Goal: Information Seeking & Learning: Learn about a topic

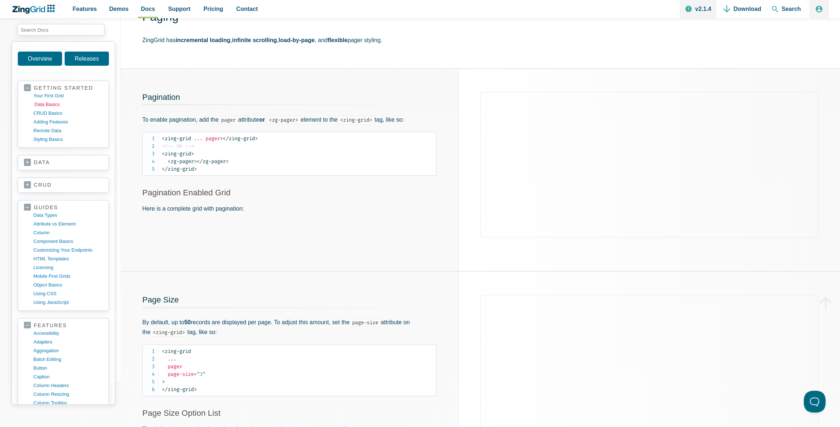
click at [48, 105] on link "data basics" at bounding box center [68, 104] width 69 height 9
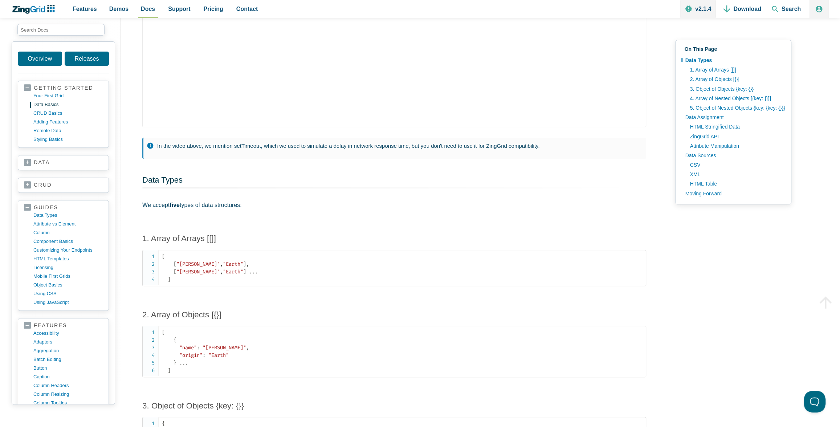
scroll to position [33, 0]
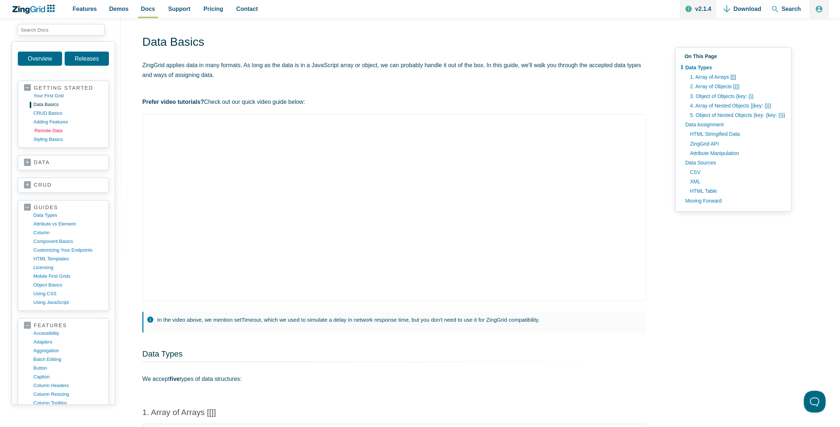
click at [49, 128] on link "remote data" at bounding box center [68, 130] width 69 height 9
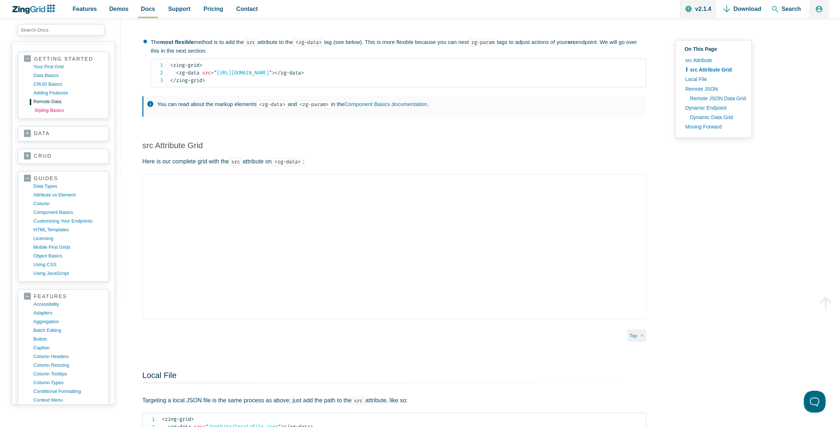
scroll to position [10, 0]
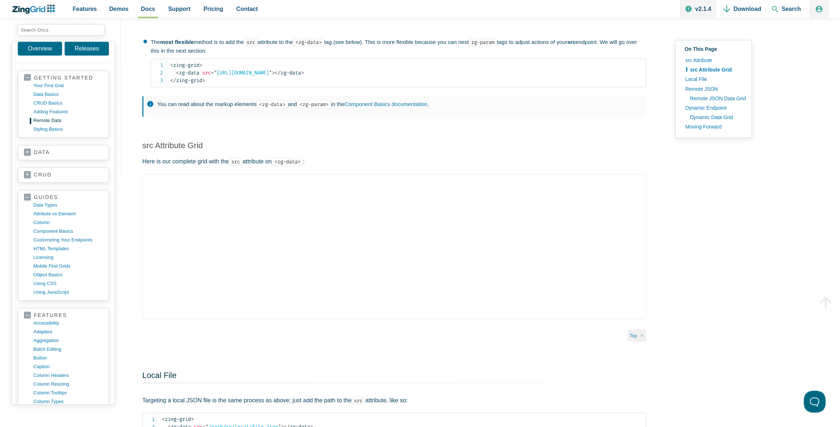
click at [27, 151] on link "data" at bounding box center [63, 152] width 79 height 7
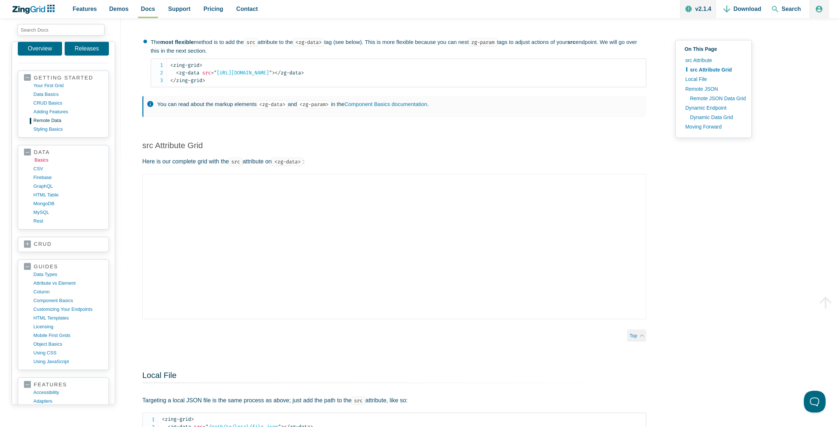
click at [40, 158] on link "basics" at bounding box center [68, 160] width 69 height 9
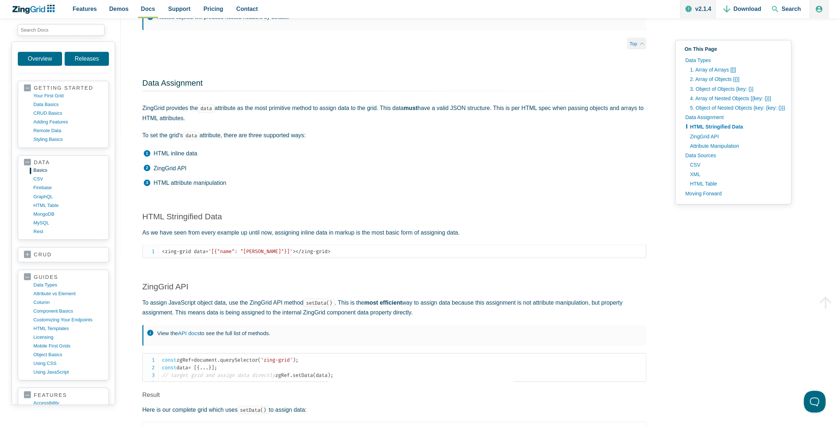
scroll to position [963, 0]
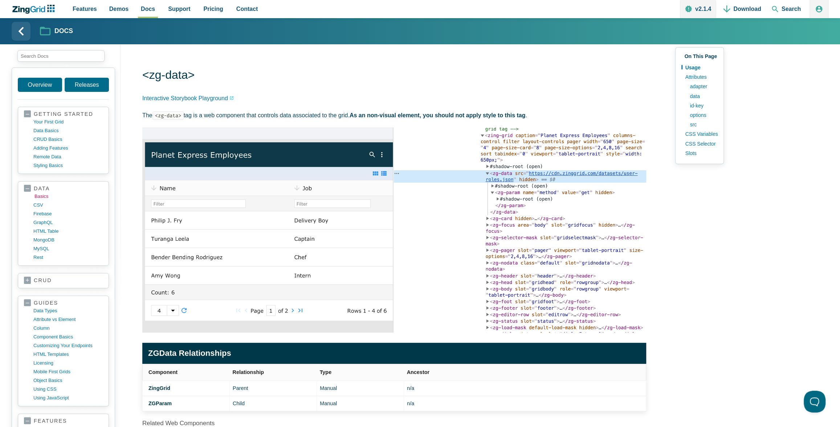
click at [41, 195] on link "basics" at bounding box center [68, 196] width 69 height 9
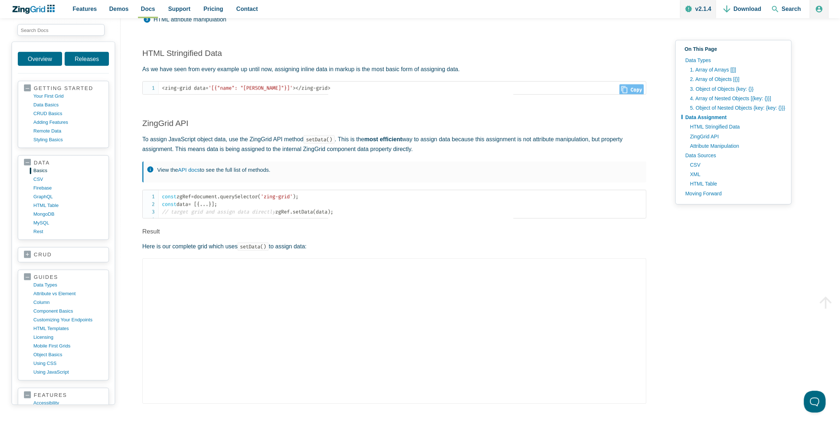
scroll to position [1138, 0]
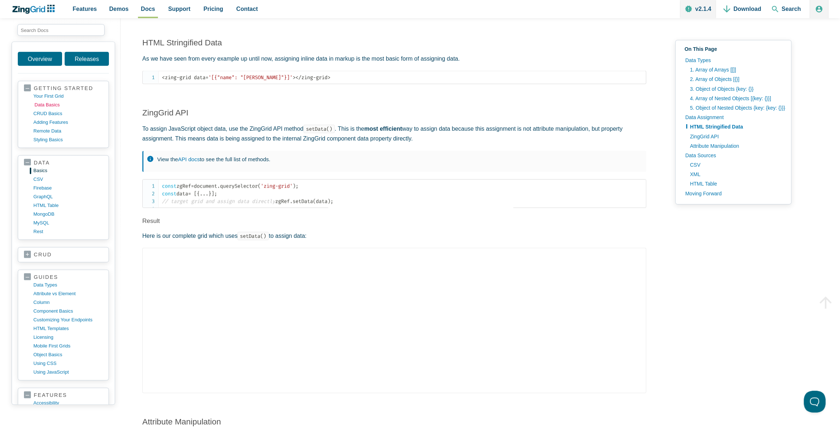
click at [49, 102] on link "data basics" at bounding box center [68, 104] width 69 height 9
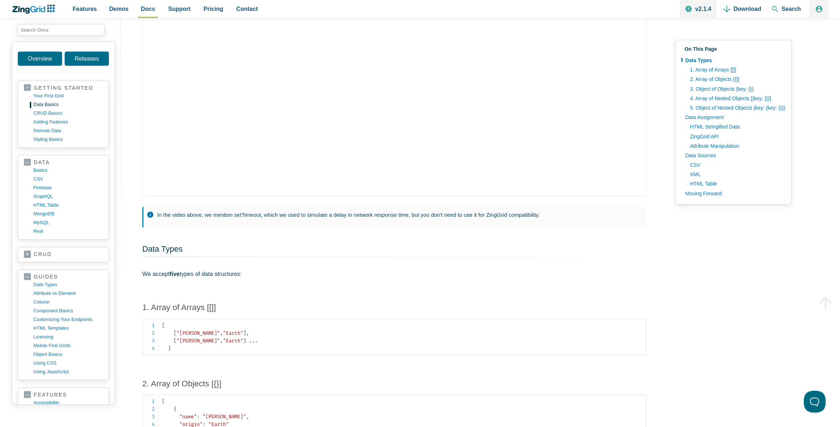
scroll to position [136, 0]
click at [50, 128] on link "remote data" at bounding box center [68, 130] width 69 height 9
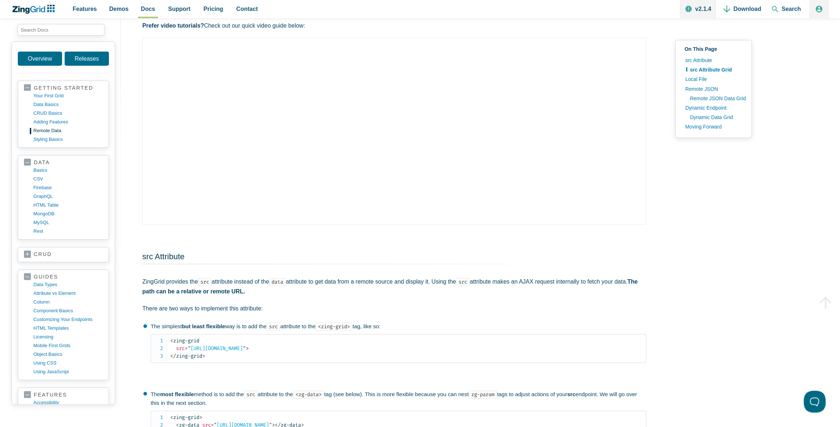
scroll to position [109, 0]
click at [41, 169] on link "basics" at bounding box center [68, 170] width 69 height 9
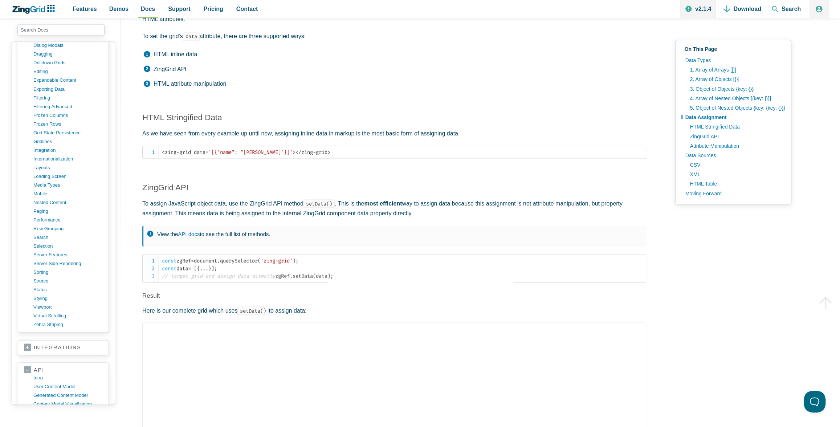
scroll to position [1077, 0]
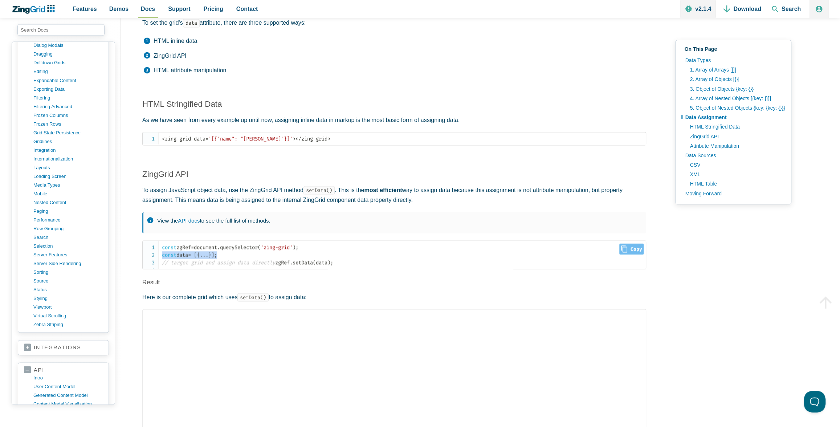
drag, startPoint x: 161, startPoint y: 257, endPoint x: 226, endPoint y: 255, distance: 64.2
click at [226, 255] on code "const zgRef = document . querySelector ( 'zing-grid' ) ; const data = [ { ... }…" at bounding box center [404, 254] width 484 height 23
copy code "const data = [ { ... } ] ;"
click at [290, 265] on span "." at bounding box center [291, 262] width 3 height 6
drag, startPoint x: 177, startPoint y: 272, endPoint x: 533, endPoint y: 276, distance: 356.7
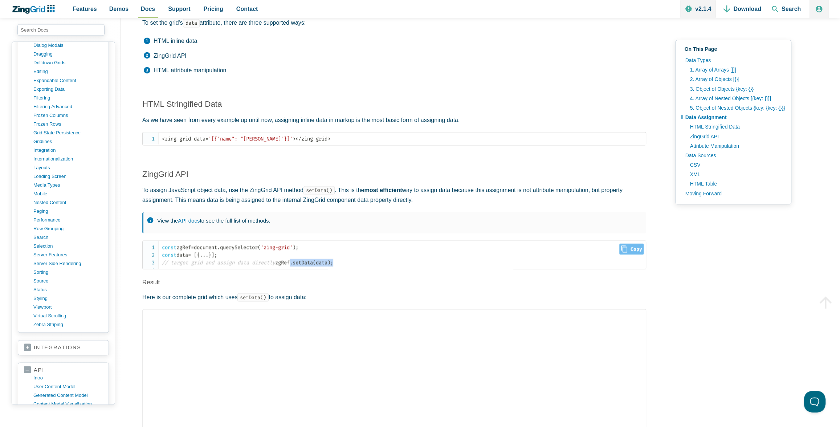
click at [226, 266] on code "const zgRef = document . querySelector ( 'zing-grid' ) ; const data = [ { ... }…" at bounding box center [404, 254] width 484 height 23
copy code ". setData ( data ) ;"
click at [53, 224] on link "row grouping" at bounding box center [68, 228] width 69 height 9
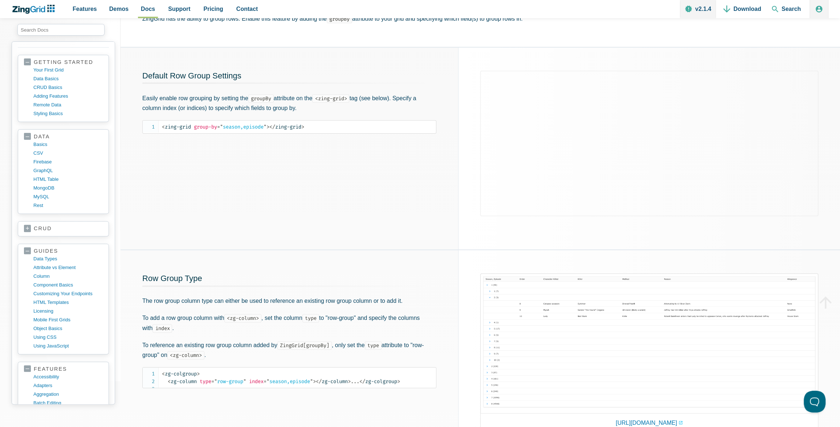
scroll to position [4, 0]
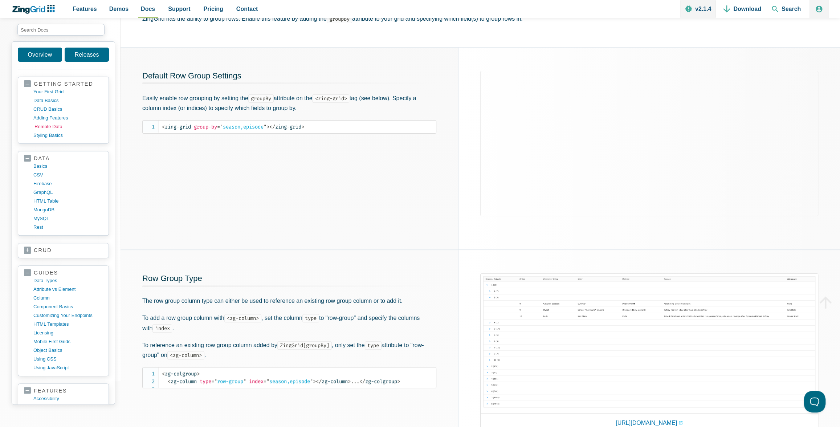
click at [52, 126] on link "remote data" at bounding box center [68, 126] width 69 height 9
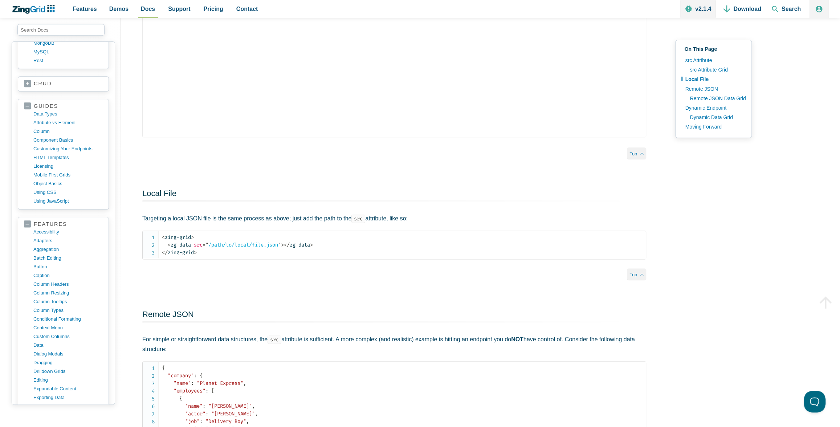
scroll to position [451, 0]
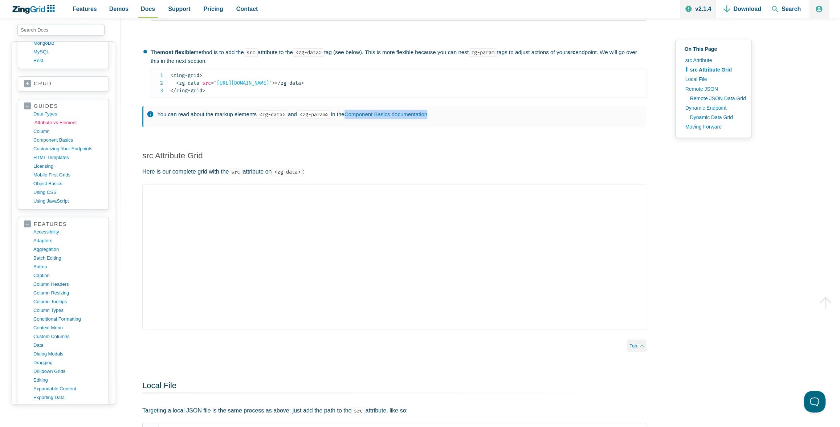
click at [50, 119] on link "Attribute vs Element" at bounding box center [68, 122] width 69 height 9
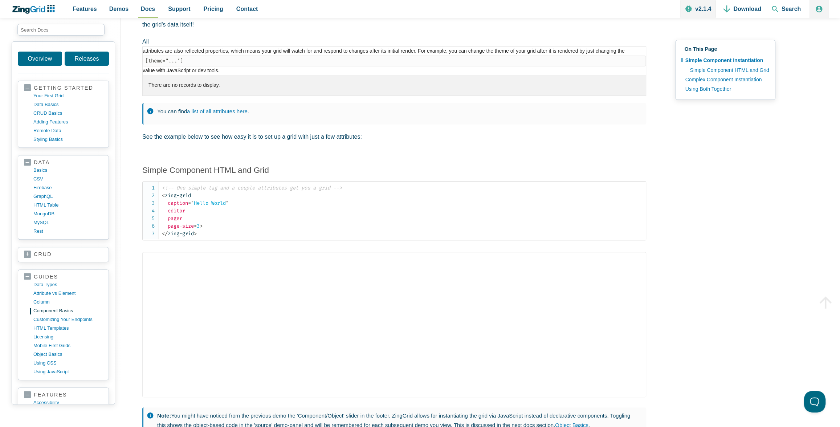
scroll to position [184, 0]
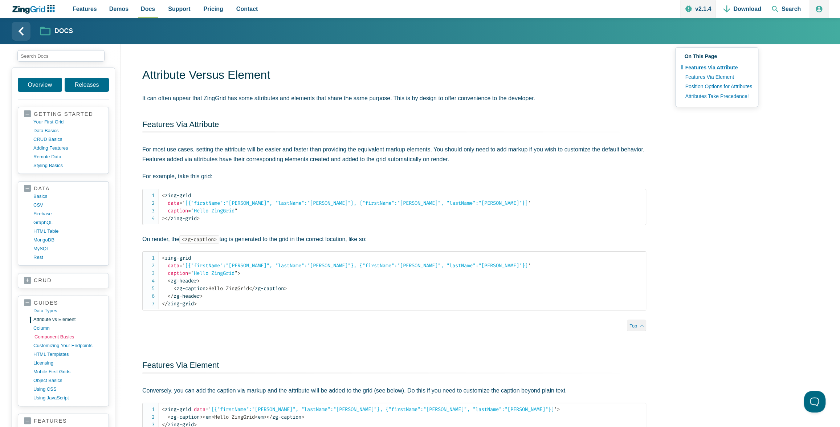
click at [46, 336] on link "component basics" at bounding box center [68, 336] width 69 height 9
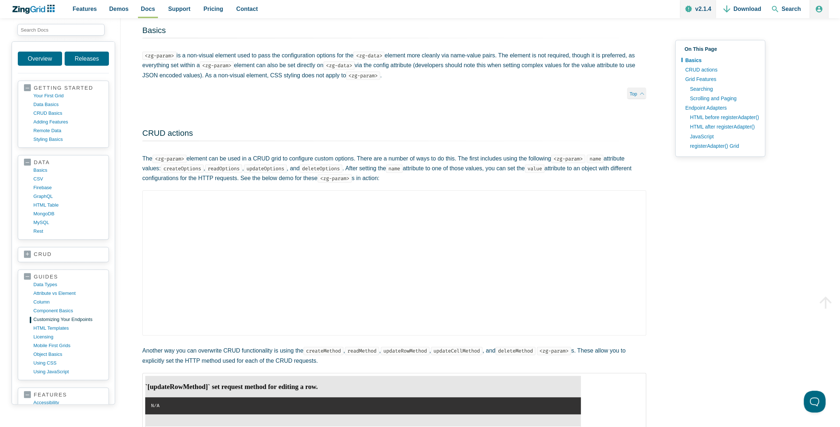
scroll to position [25, 0]
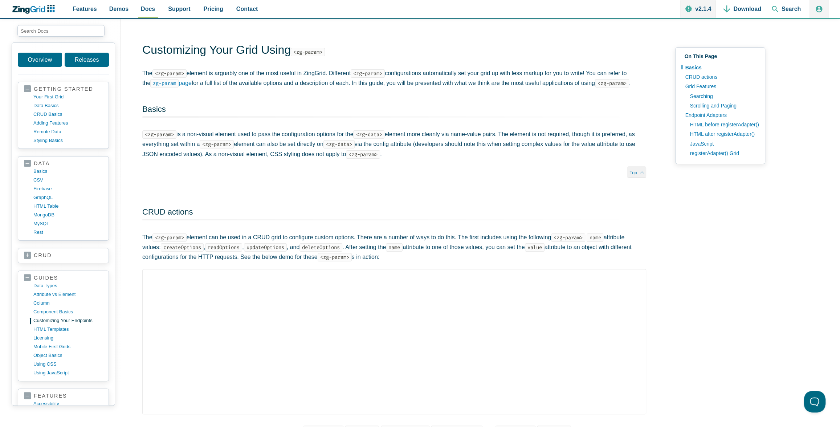
click at [26, 252] on link "crud" at bounding box center [63, 255] width 79 height 7
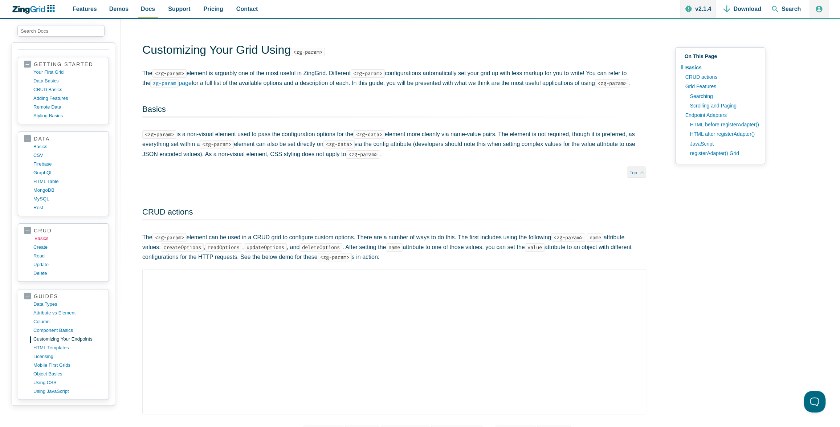
scroll to position [29, 0]
click at [44, 231] on link "basics" at bounding box center [68, 234] width 69 height 9
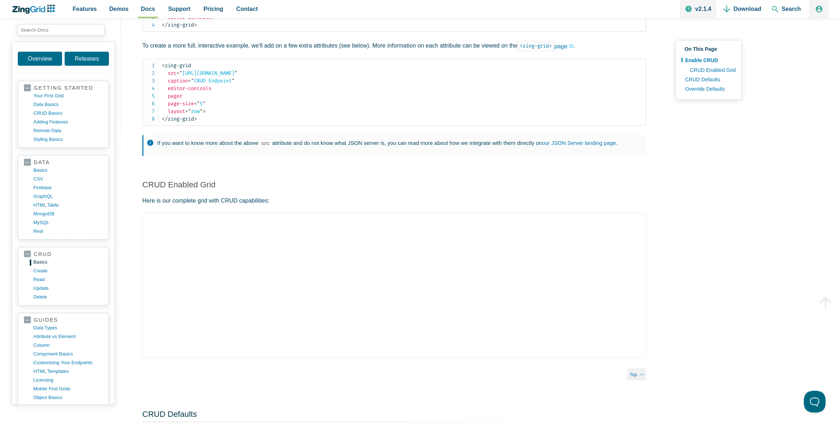
scroll to position [331, 0]
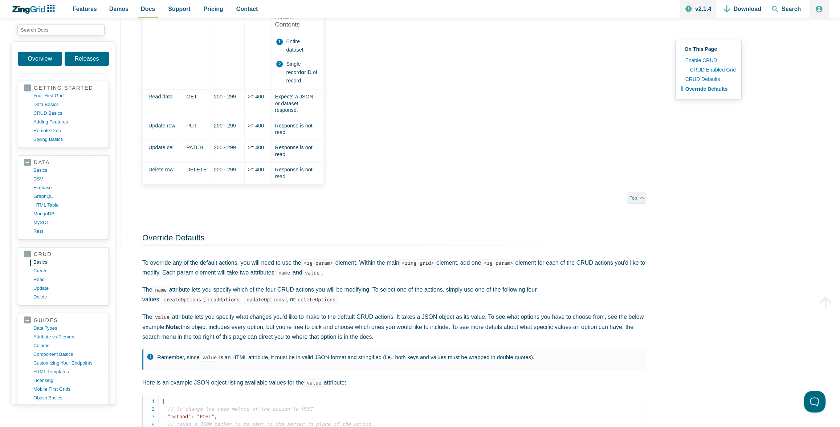
scroll to position [818, 0]
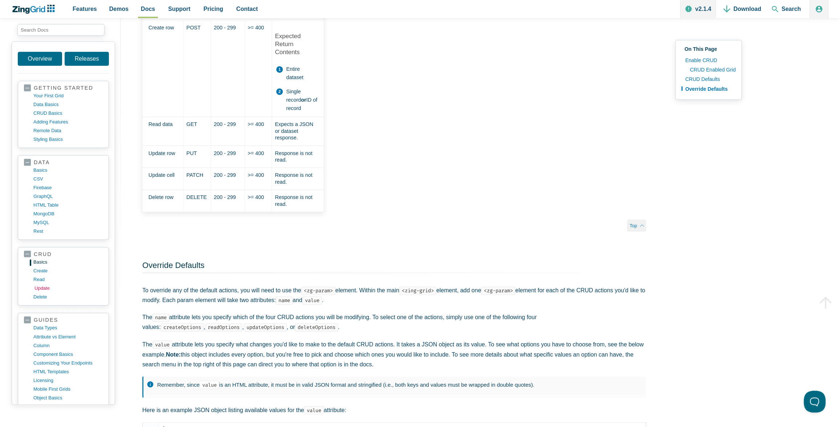
click at [39, 284] on link "update" at bounding box center [68, 288] width 69 height 9
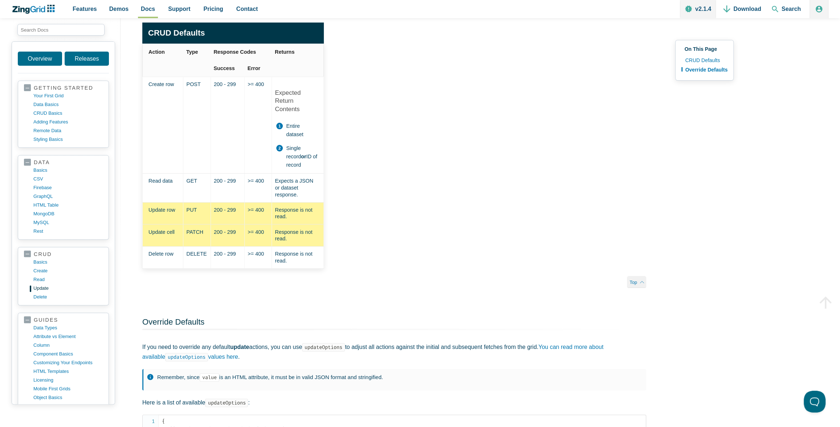
scroll to position [109, 0]
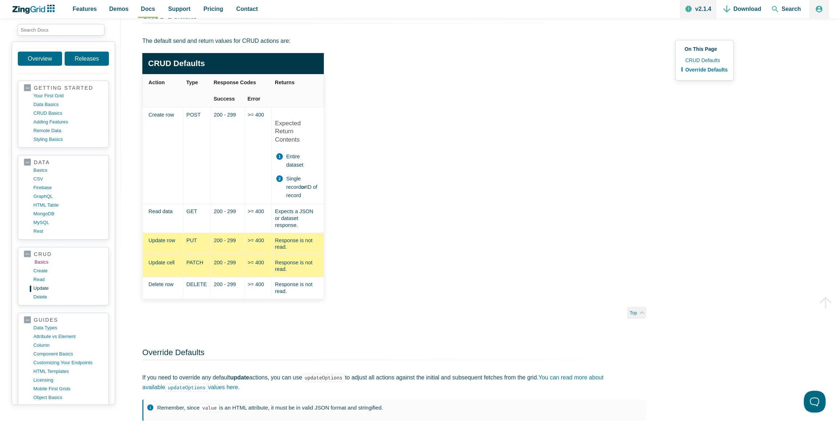
click at [42, 259] on link "basics" at bounding box center [68, 262] width 69 height 9
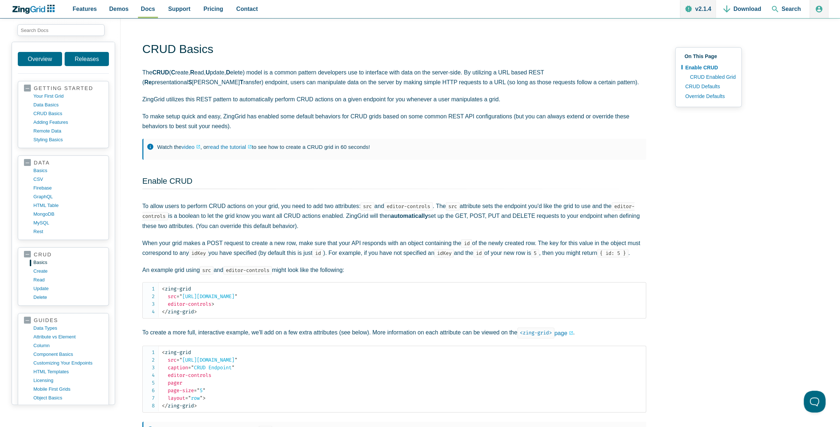
scroll to position [25, 0]
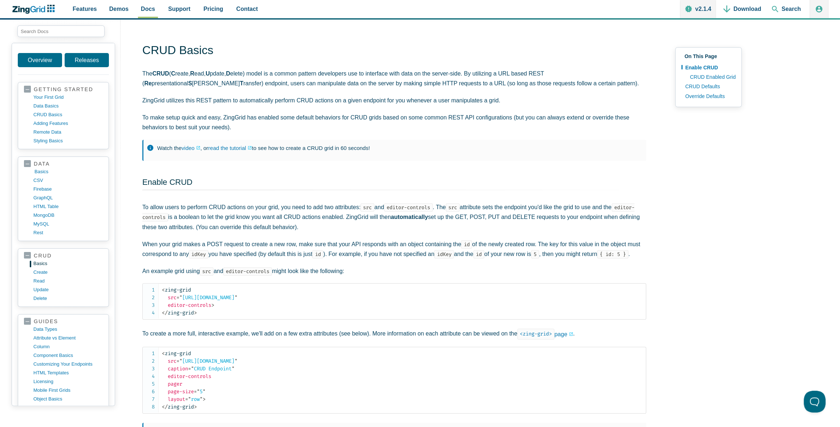
click at [44, 169] on link "basics" at bounding box center [68, 171] width 69 height 9
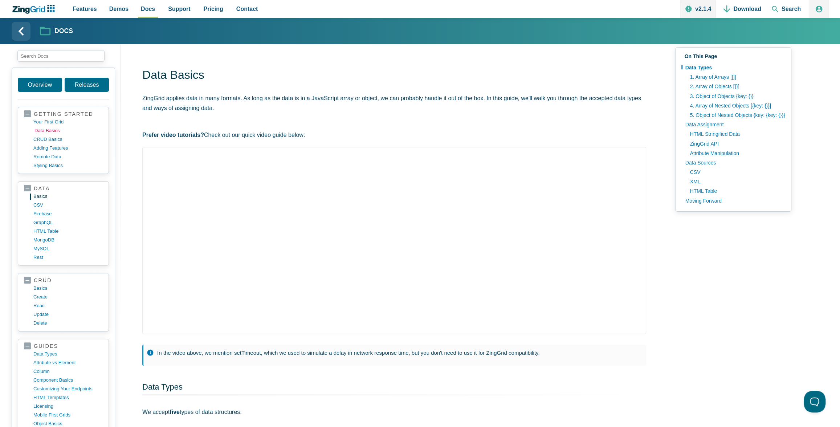
click at [48, 129] on link "data basics" at bounding box center [68, 130] width 69 height 9
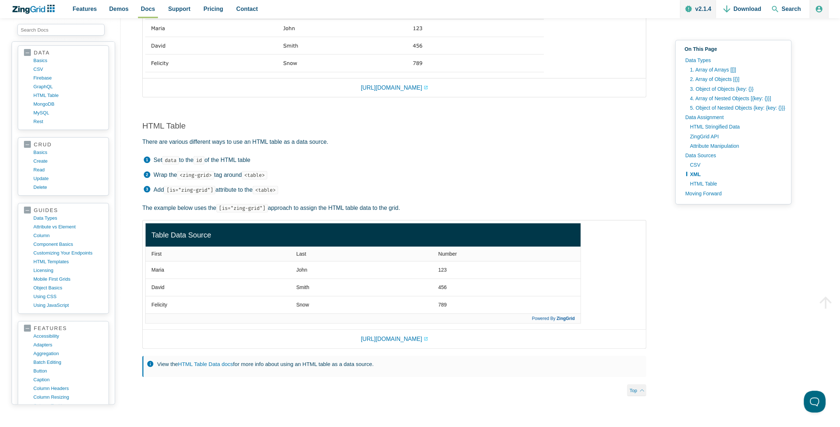
scroll to position [2293, 0]
click at [410, 343] on link "https://app.zingsoft.com/demos/embed/Y7RVONY4" at bounding box center [394, 338] width 67 height 10
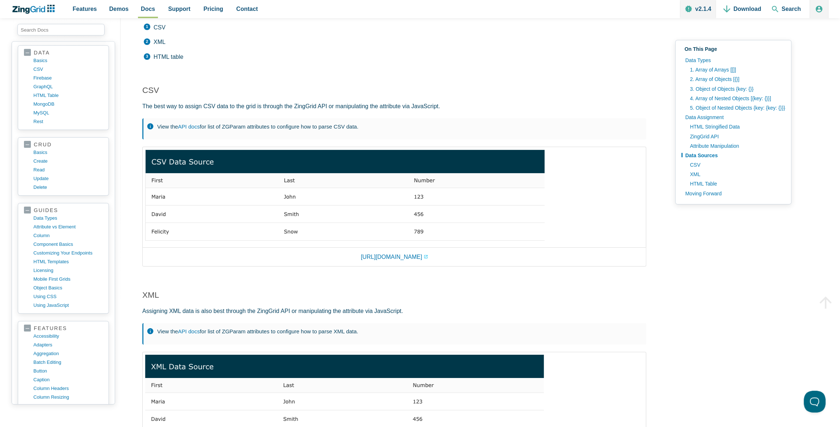
scroll to position [1915, 0]
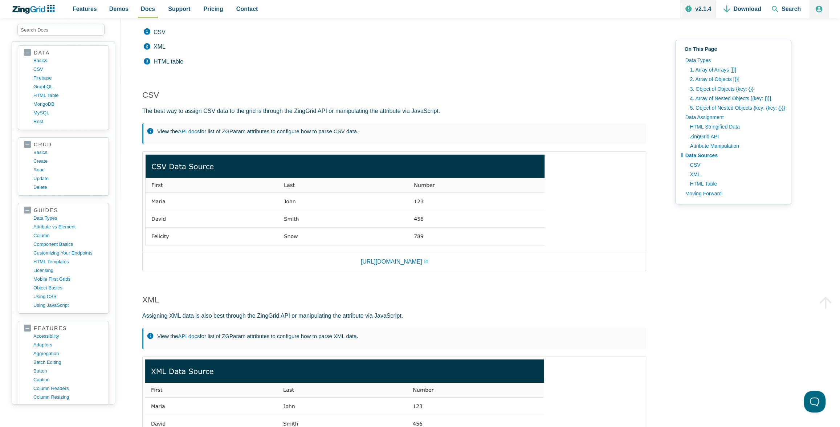
click at [186, 187] on img "App Content" at bounding box center [344, 200] width 399 height 92
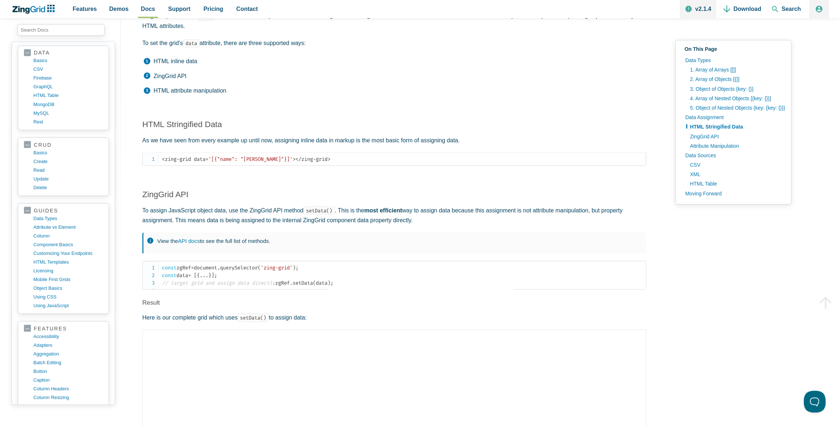
scroll to position [1048, 0]
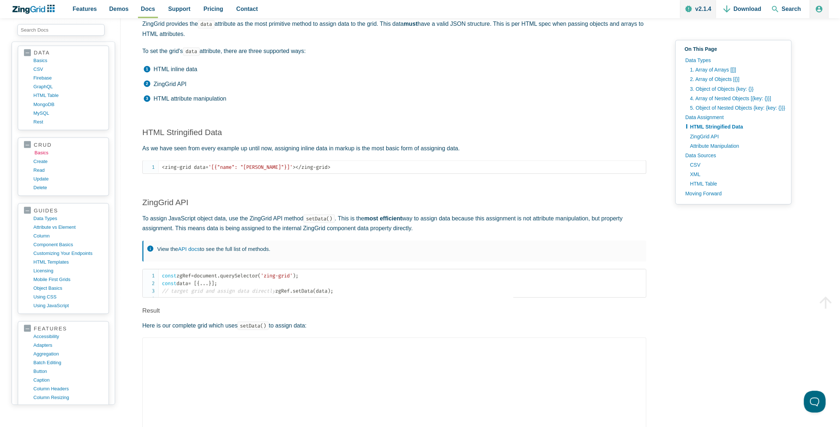
click at [39, 150] on link "basics" at bounding box center [68, 152] width 69 height 9
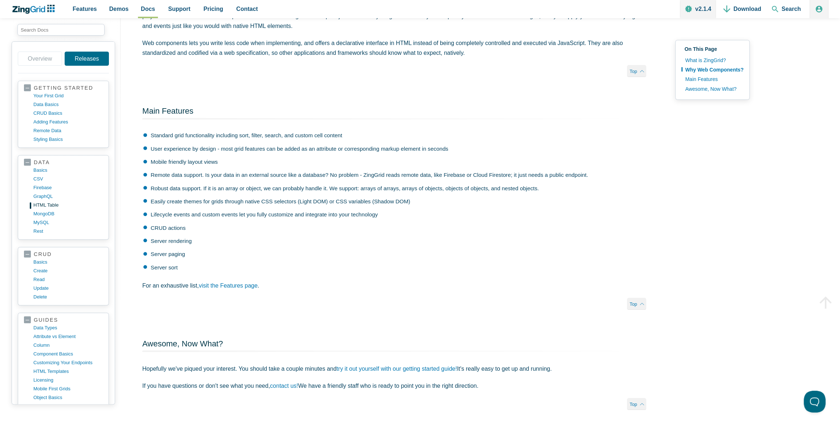
scroll to position [382, 0]
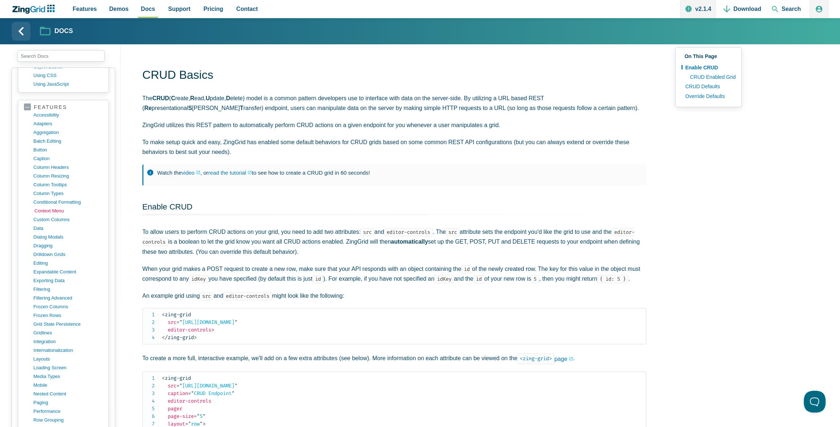
scroll to position [353, 0]
click at [51, 193] on link "column types" at bounding box center [68, 197] width 69 height 9
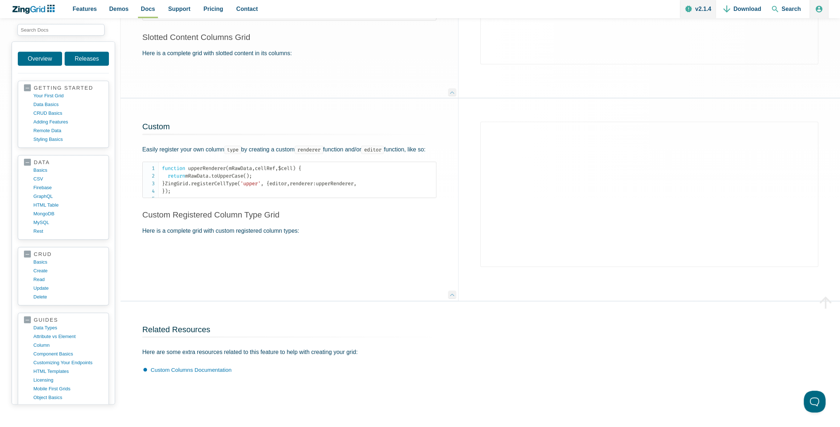
scroll to position [447, 0]
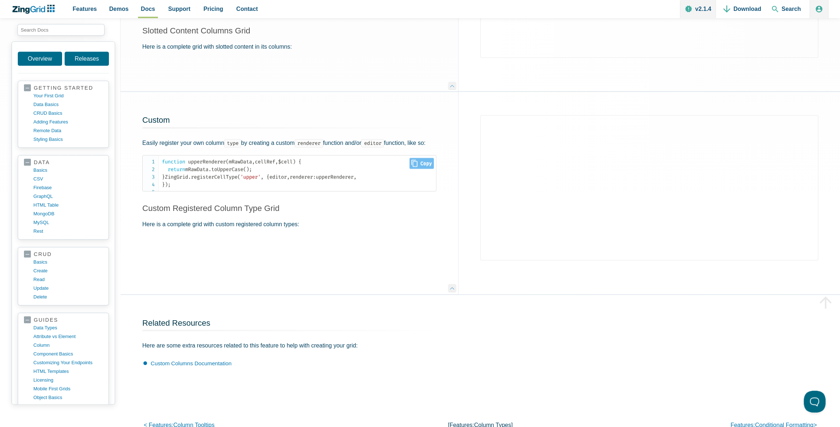
click at [415, 167] on icon "Close" at bounding box center [414, 163] width 6 height 7
type input "function upperRenderer(mRawData, cellRef, $cell) { return mRawData.toUpperCase(…"
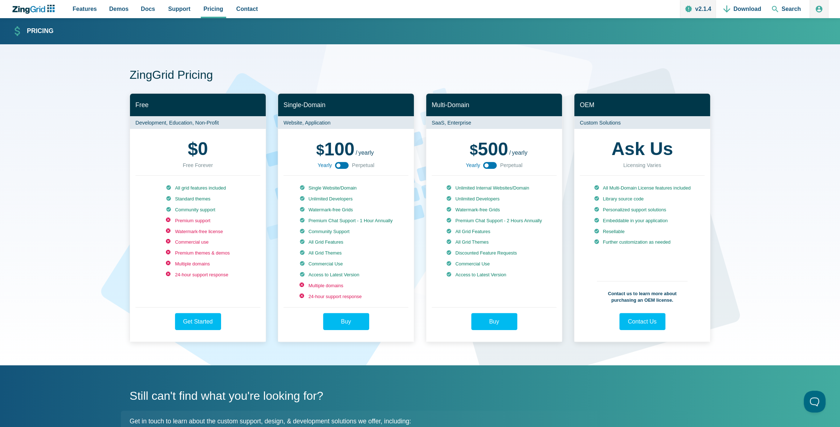
click at [41, 7] on icon "ZingChart Logo. Click to return to the homepage" at bounding box center [33, 9] width 47 height 9
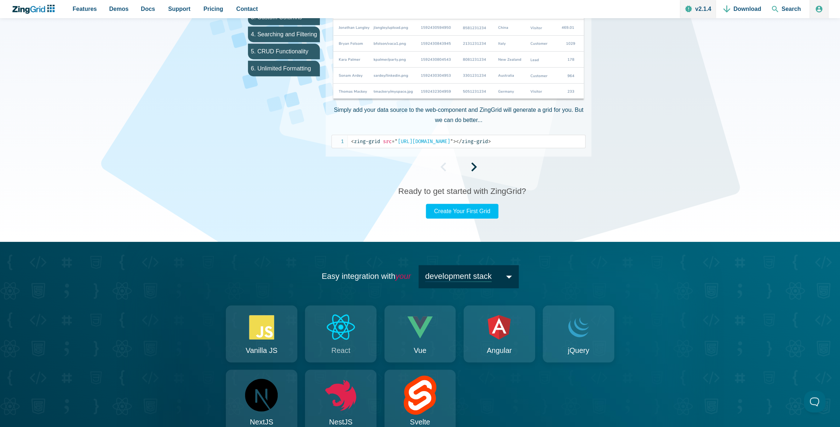
click at [339, 339] on icon "App Content" at bounding box center [340, 327] width 34 height 30
